Goal: Information Seeking & Learning: Learn about a topic

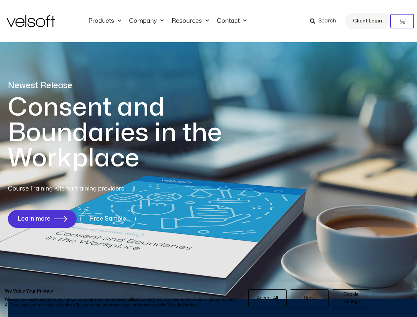
click at [208, 159] on h1 "Consent and Boundaries in the Workplace" at bounding box center [128, 133] width 241 height 76
click at [402, 21] on icon at bounding box center [402, 21] width 7 height 7
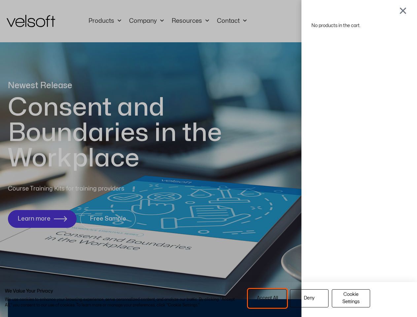
click at [268, 298] on span "Accept All" at bounding box center [267, 298] width 21 height 7
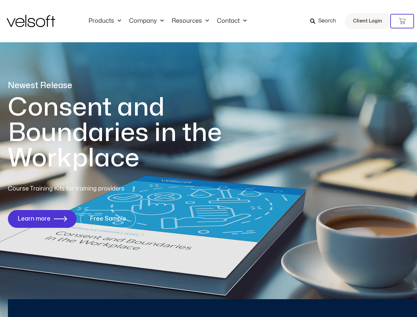
click at [351, 298] on div "Newest Release Consent and Boundaries in the Workplace Course Training Kits for…" at bounding box center [208, 157] width 417 height 321
